Goal: Task Accomplishment & Management: Use online tool/utility

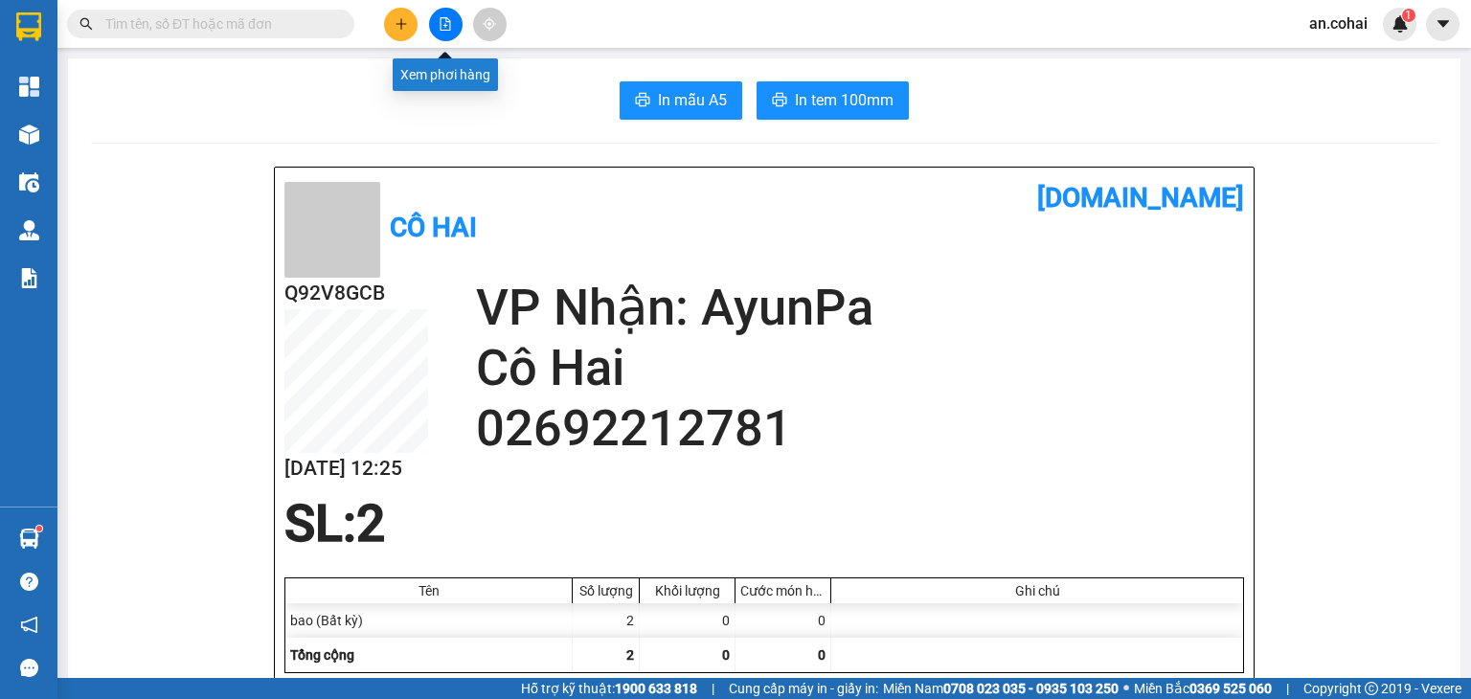
click at [430, 24] on button at bounding box center [446, 25] width 34 height 34
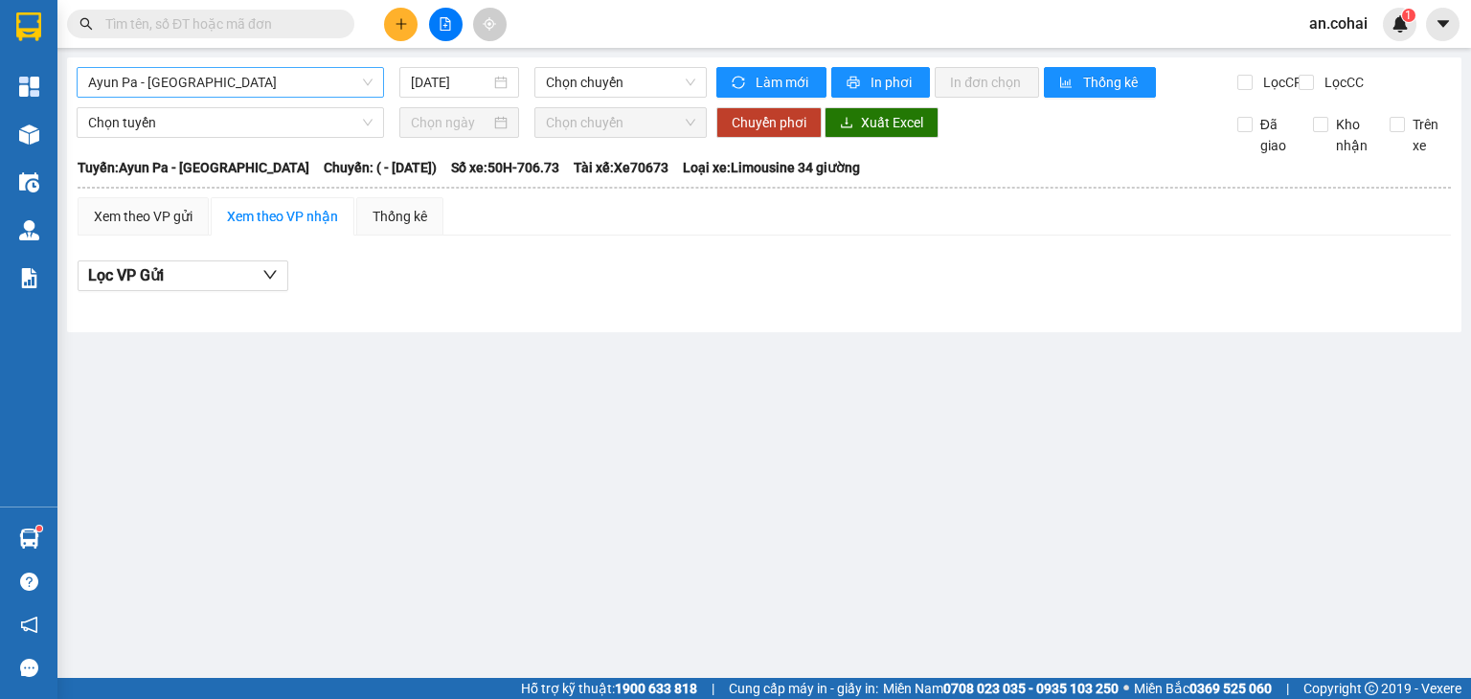
click at [196, 82] on span "Ayun Pa - [GEOGRAPHIC_DATA]" at bounding box center [230, 82] width 284 height 29
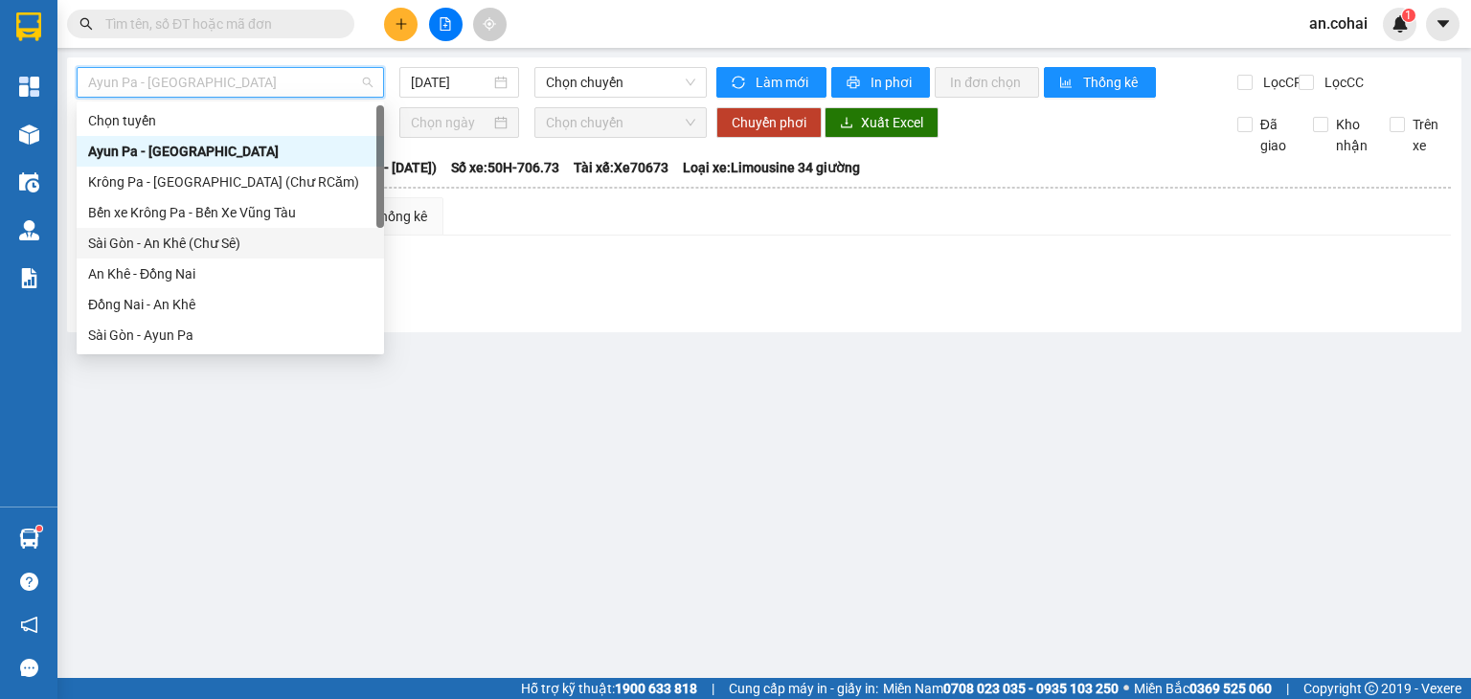
scroll to position [276, 0]
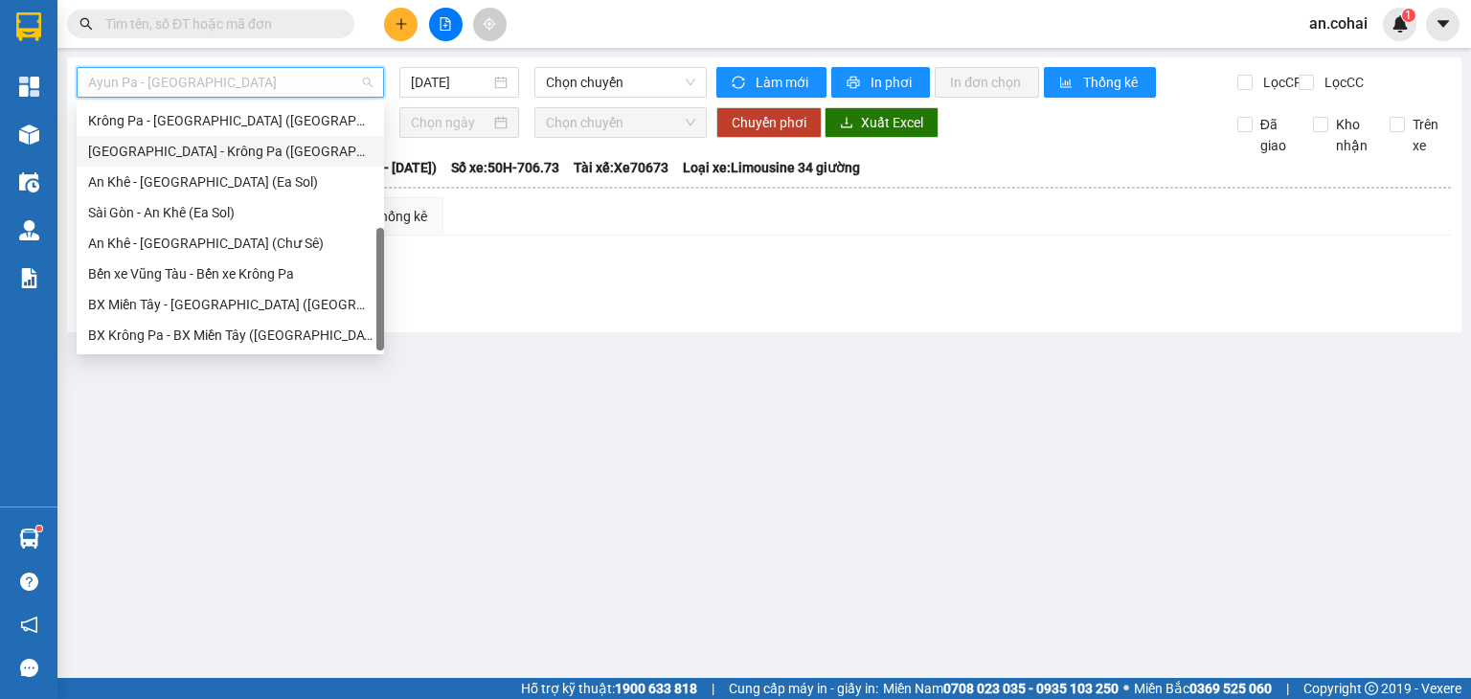
click at [197, 142] on div "[GEOGRAPHIC_DATA] - Krông Pa ([GEOGRAPHIC_DATA])" at bounding box center [230, 151] width 284 height 21
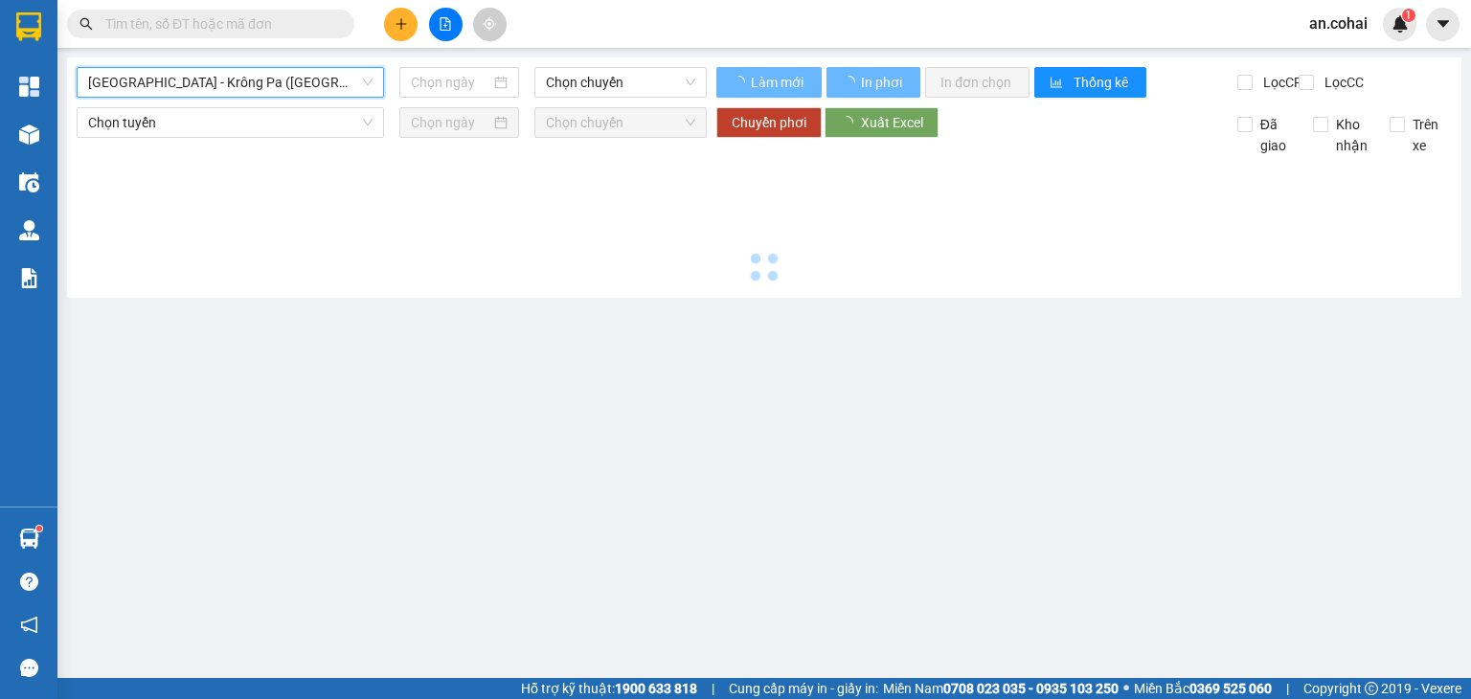
type input "[DATE]"
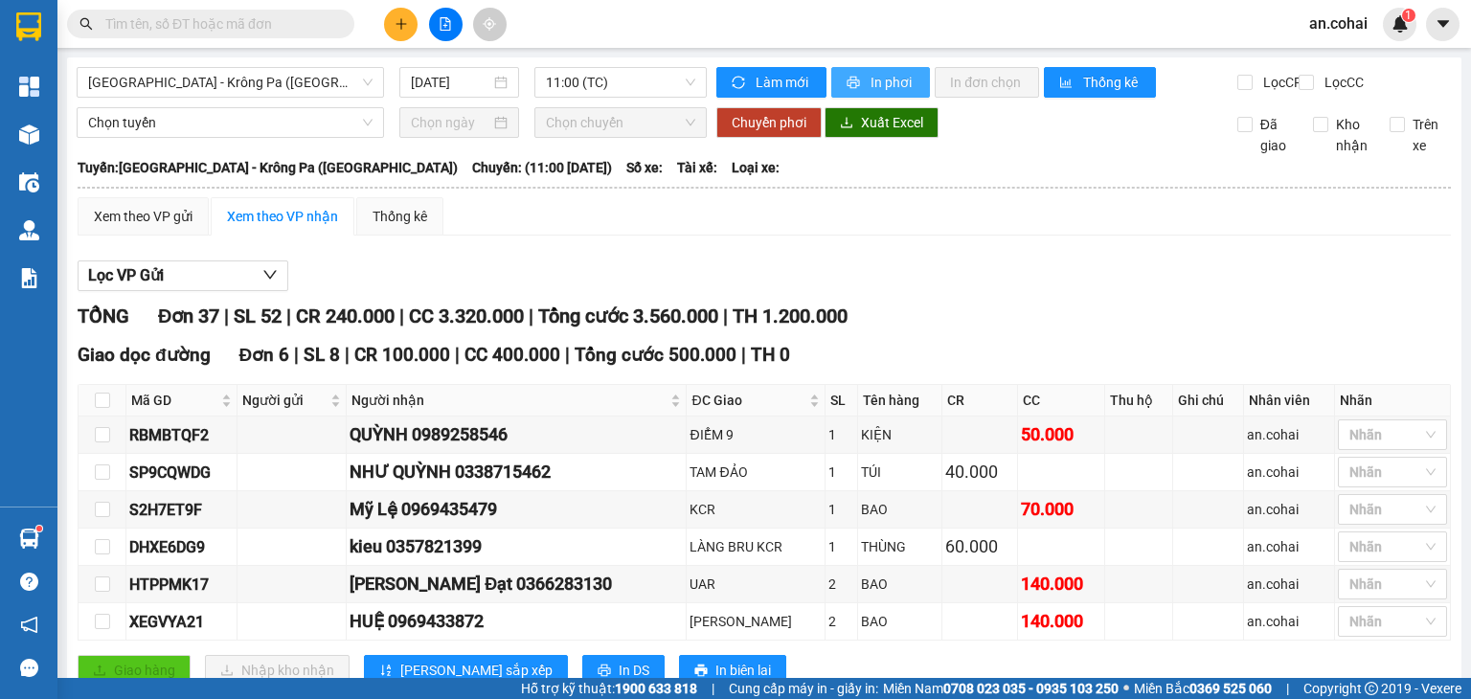
click at [844, 70] on button "In phơi" at bounding box center [880, 82] width 99 height 31
click at [969, 370] on div "Giao dọc đường Đơn 6 | SL 8 | CR 100.000 | CC 400.000 | Tổng cước 500.000 | TH 0" at bounding box center [764, 355] width 1373 height 29
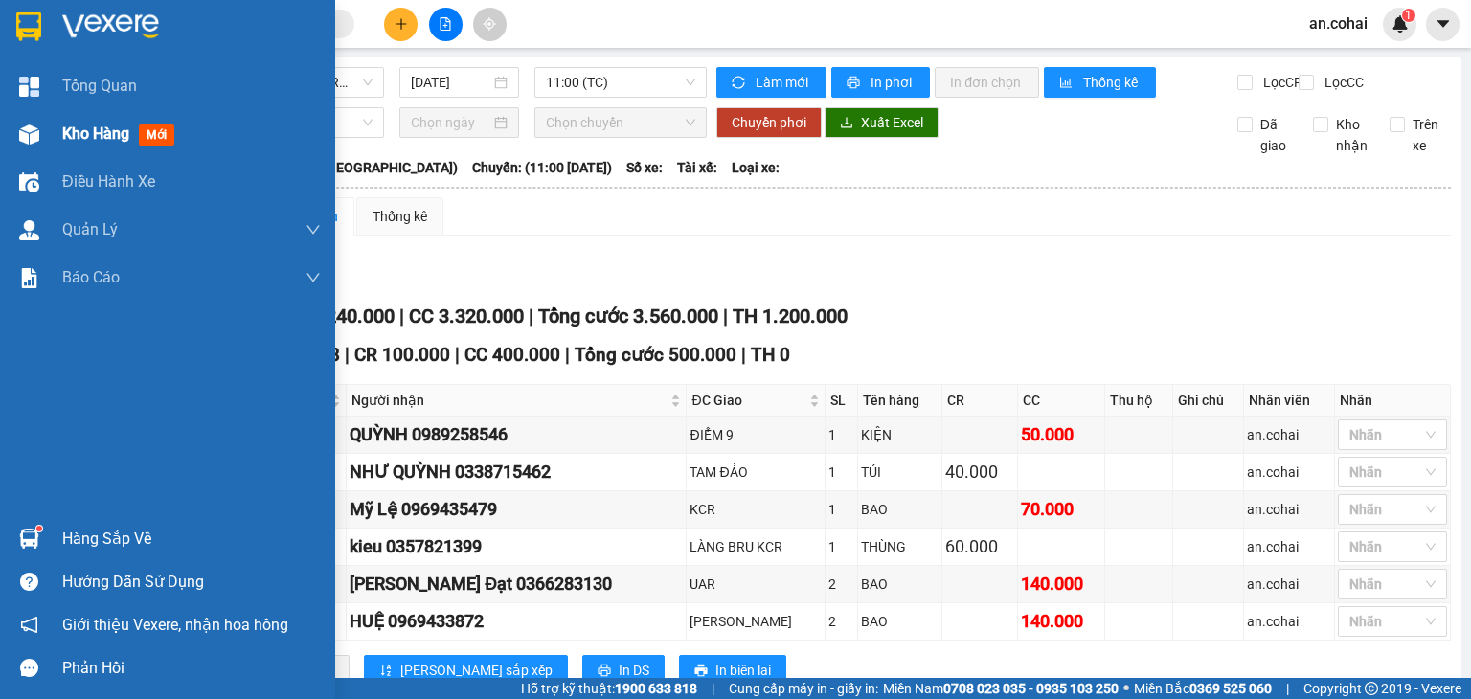
click at [42, 143] on div at bounding box center [29, 135] width 34 height 34
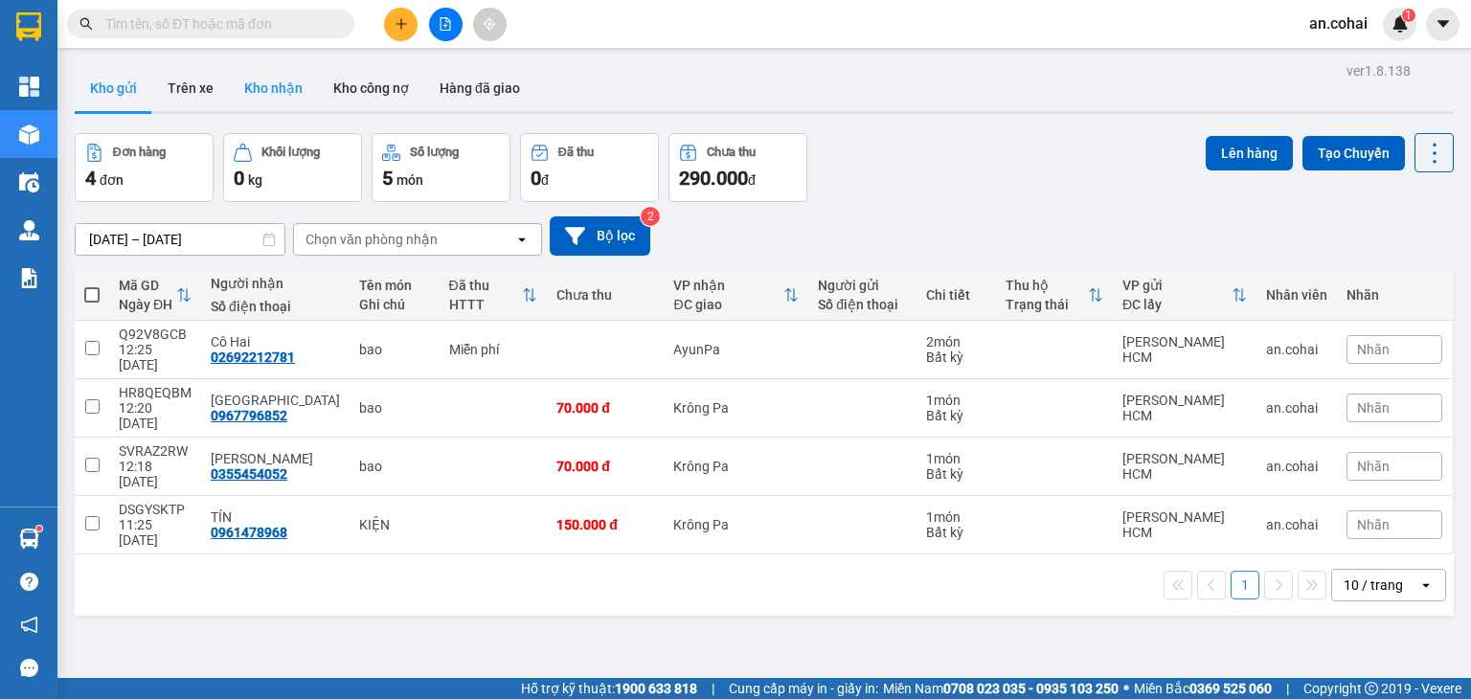
click at [268, 94] on button "Kho nhận" at bounding box center [273, 88] width 89 height 46
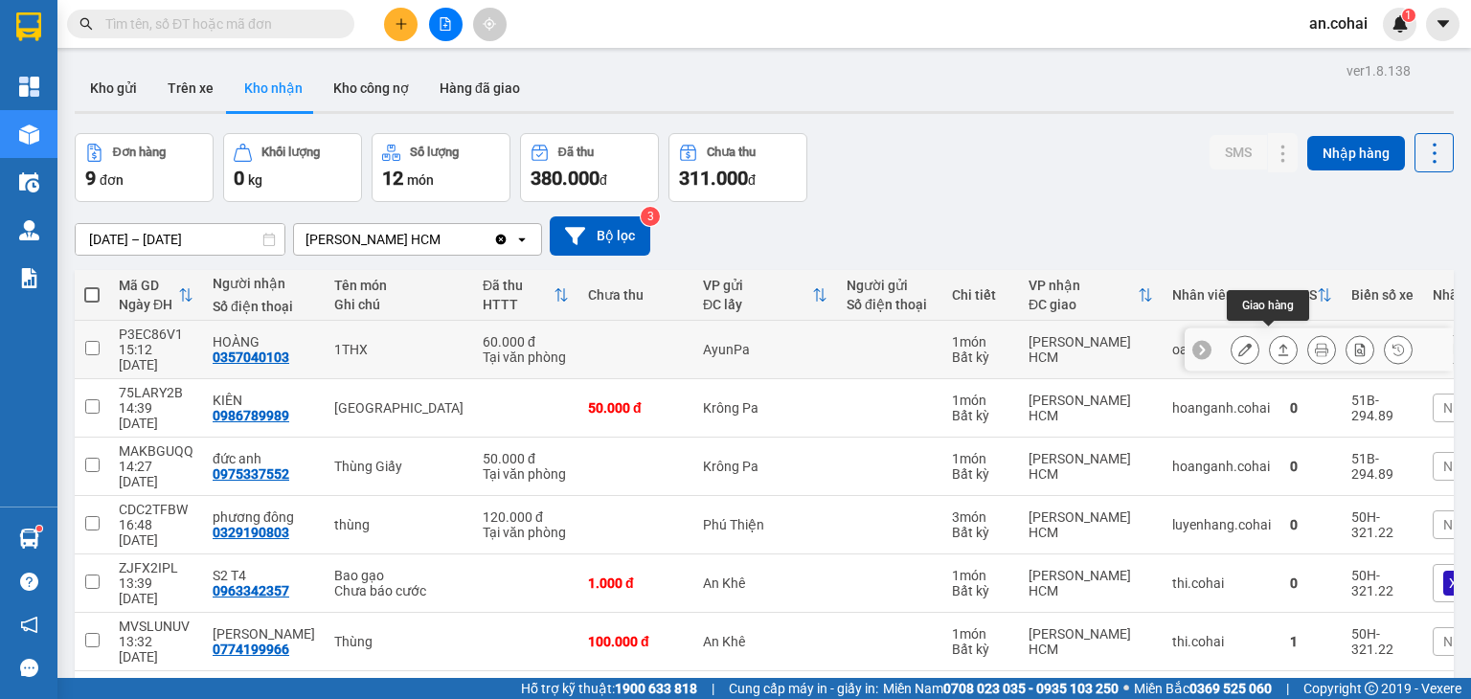
click at [1283, 339] on div at bounding box center [1322, 349] width 182 height 29
click at [1277, 343] on icon at bounding box center [1283, 349] width 13 height 13
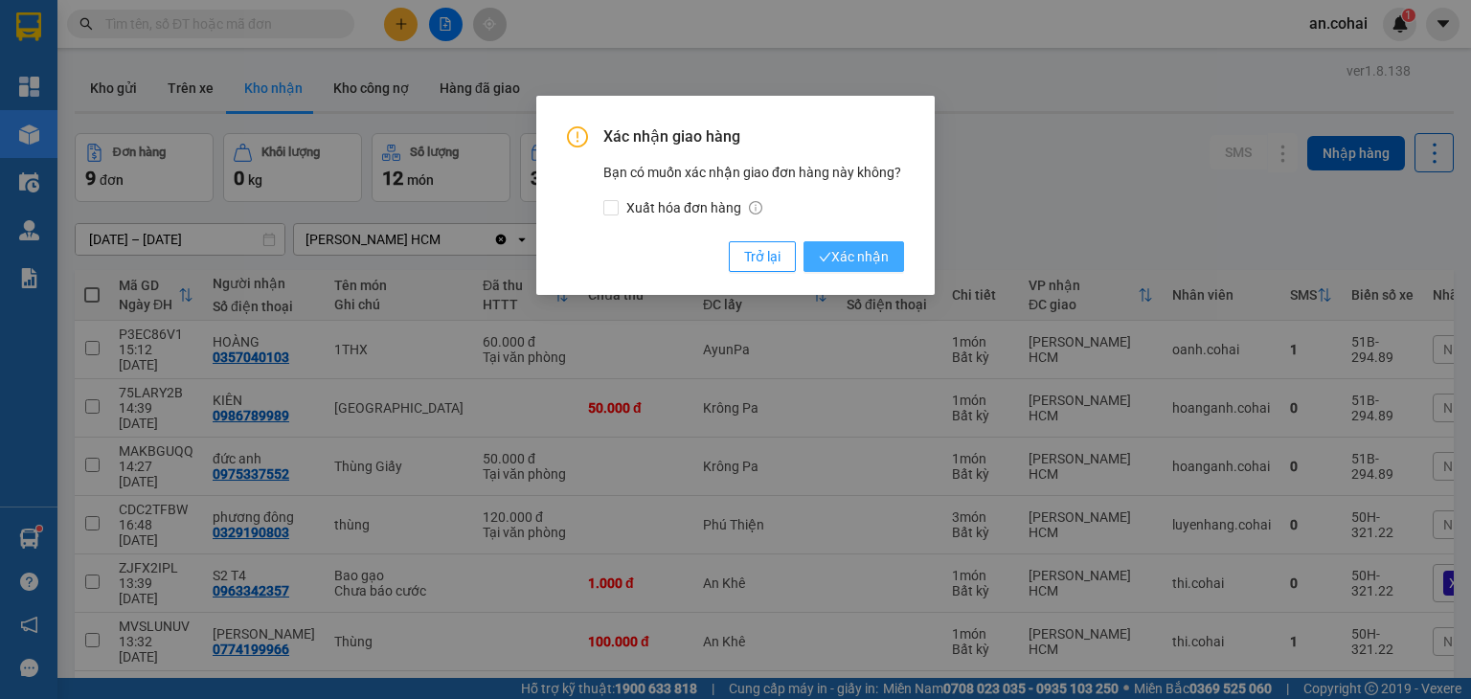
click at [824, 258] on icon "check" at bounding box center [825, 257] width 12 height 12
